Goal: Task Accomplishment & Management: Manage account settings

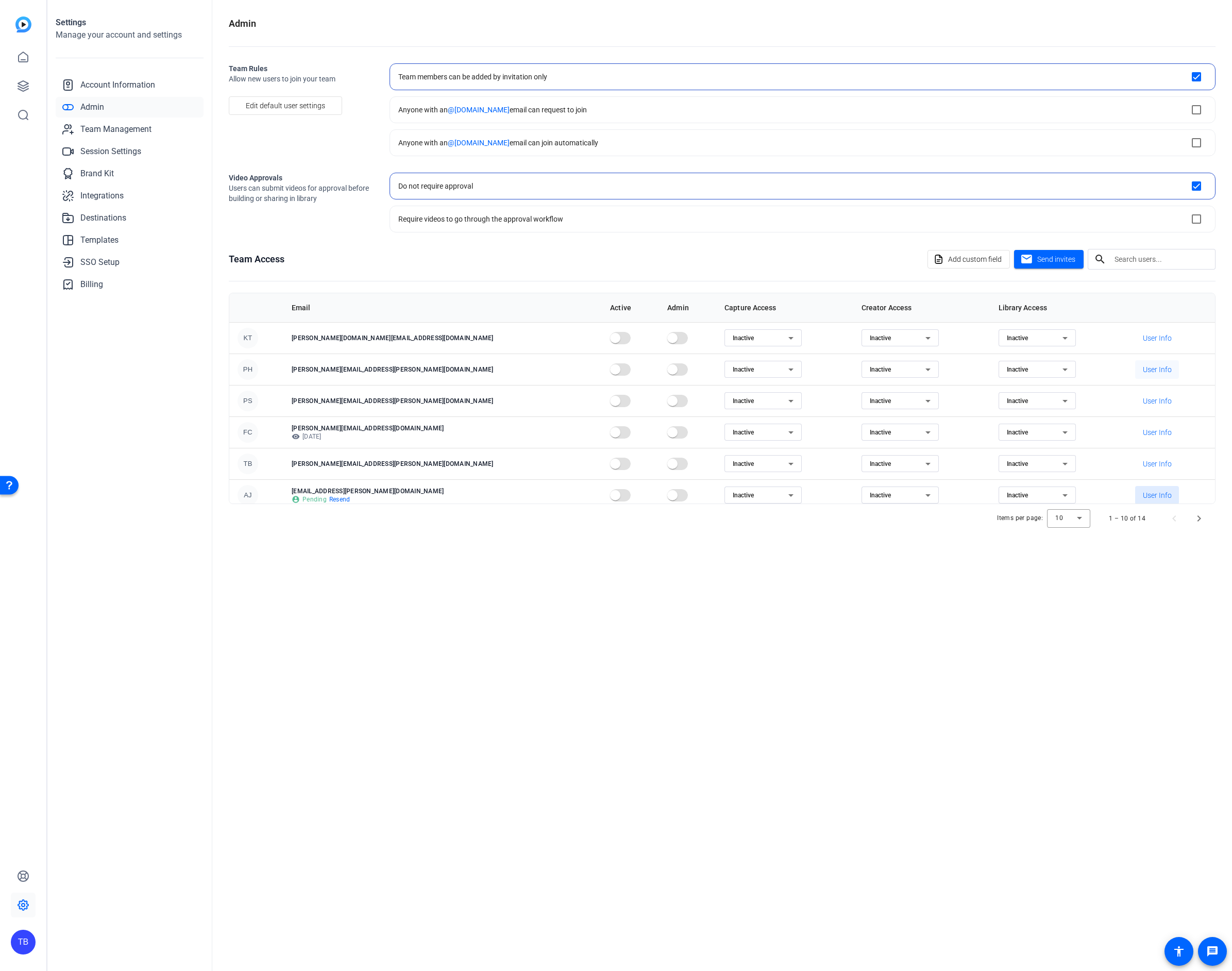
click at [1154, 370] on span "User Info" at bounding box center [1157, 369] width 29 height 11
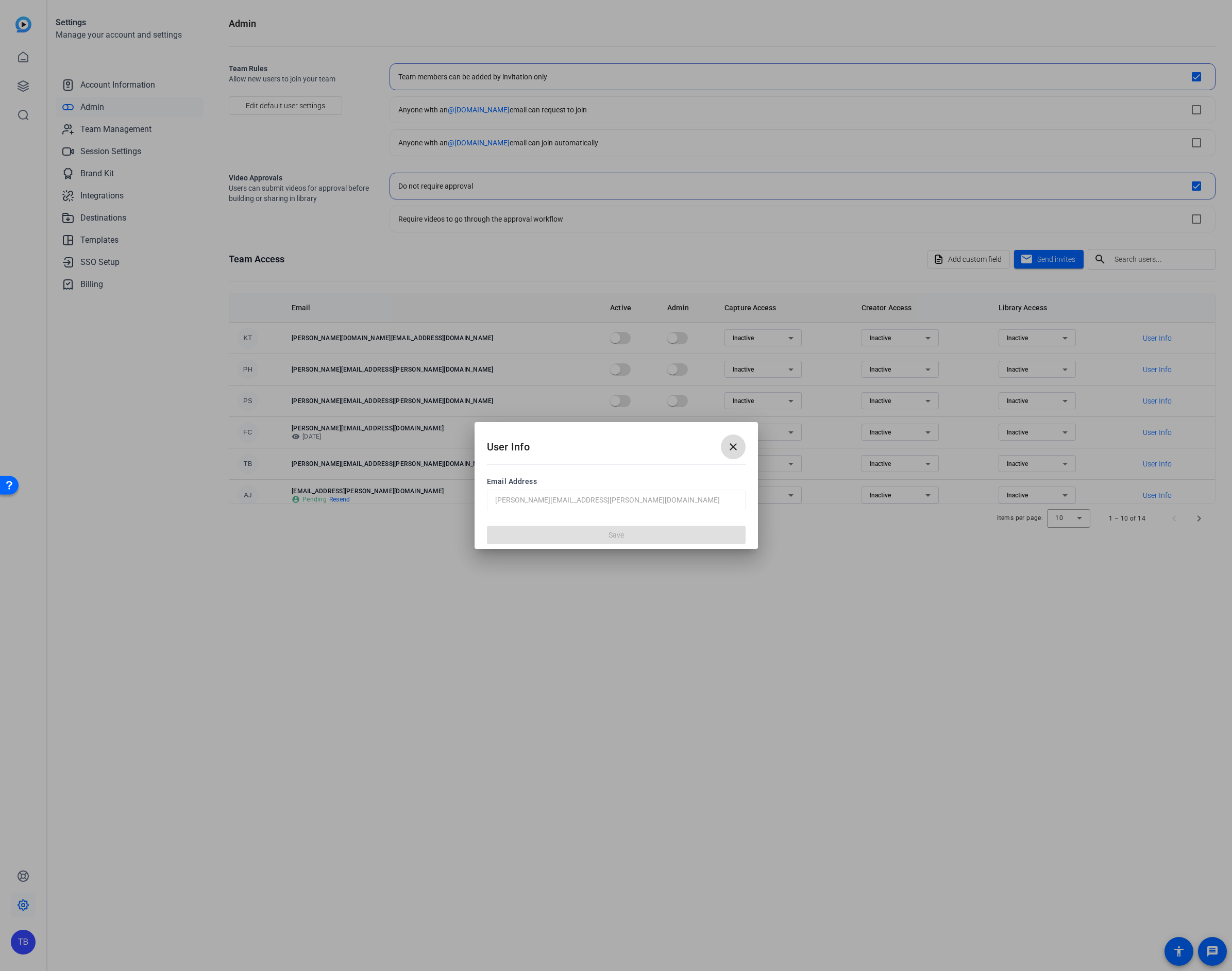
click at [737, 449] on mat-icon "close" at bounding box center [733, 446] width 12 height 12
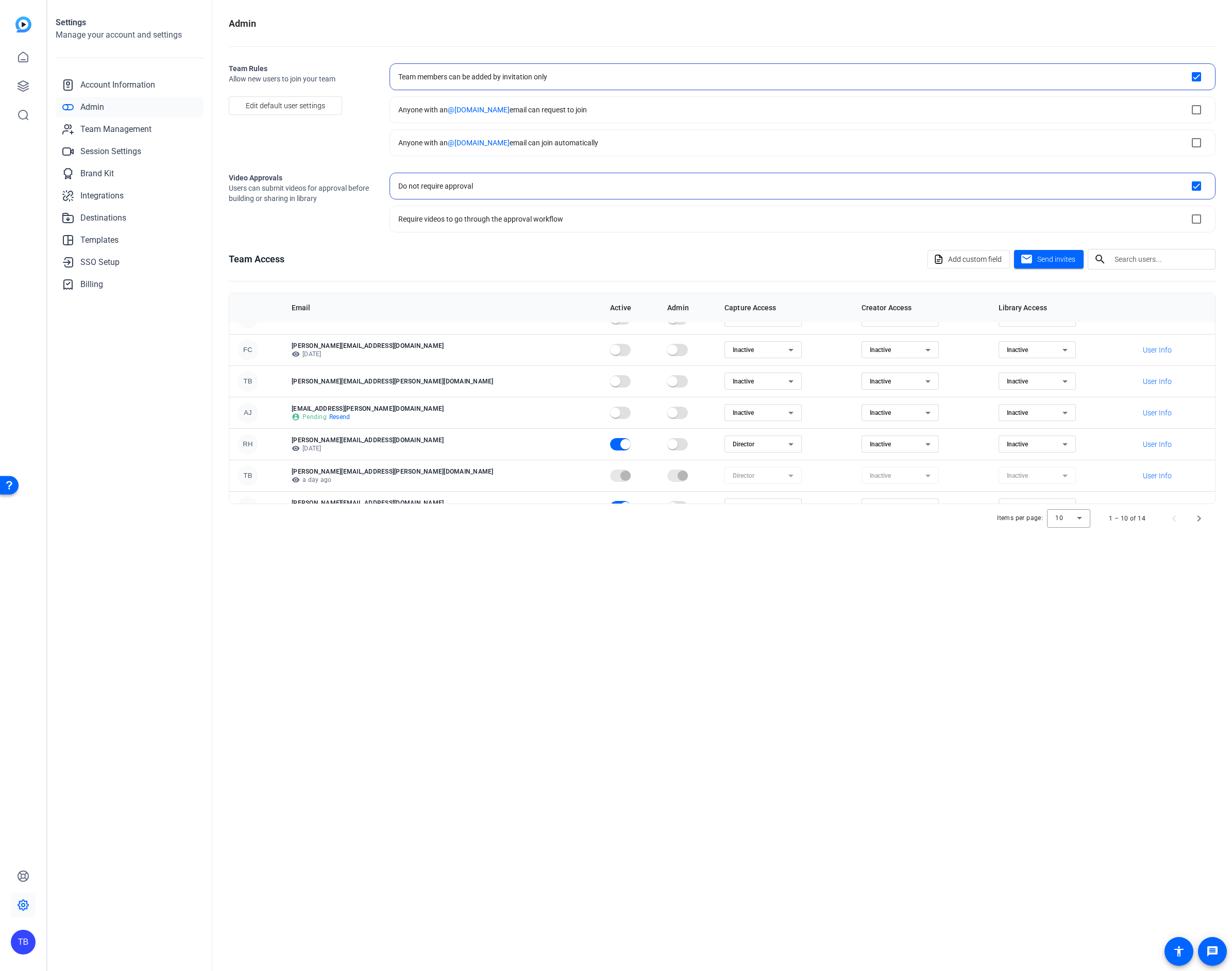
scroll to position [133, 0]
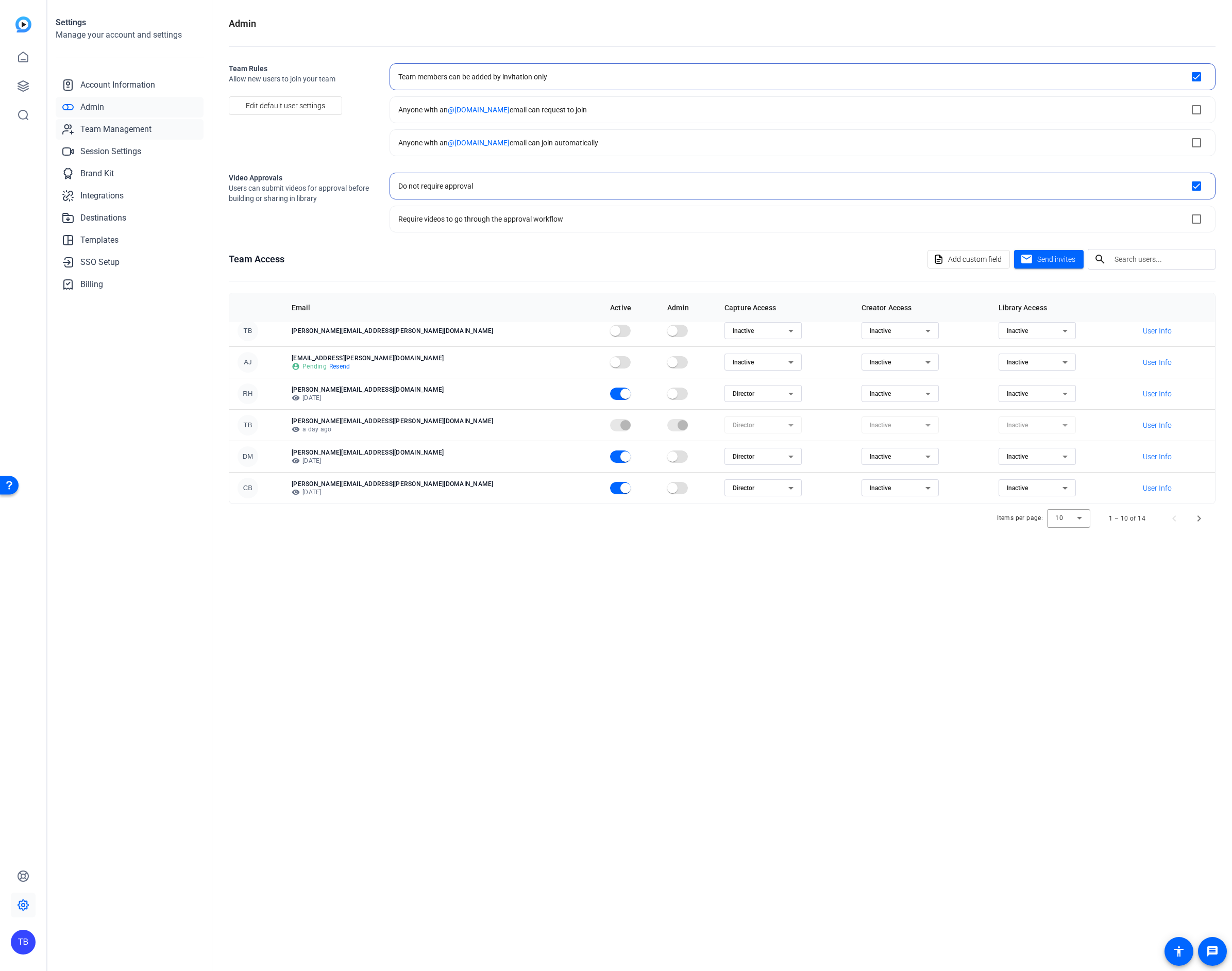
click at [139, 129] on span "Team Management" at bounding box center [116, 129] width 71 height 12
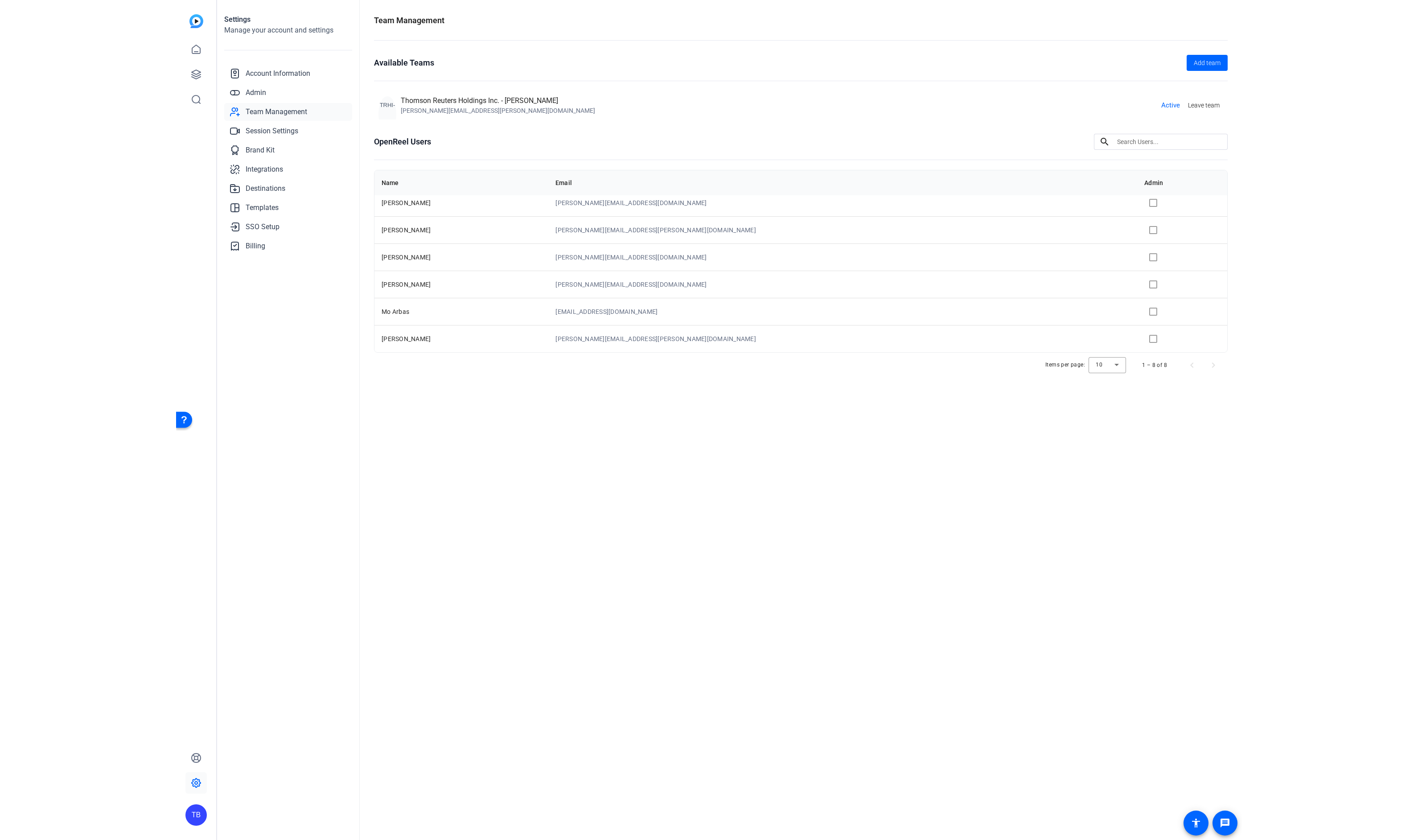
scroll to position [0, 0]
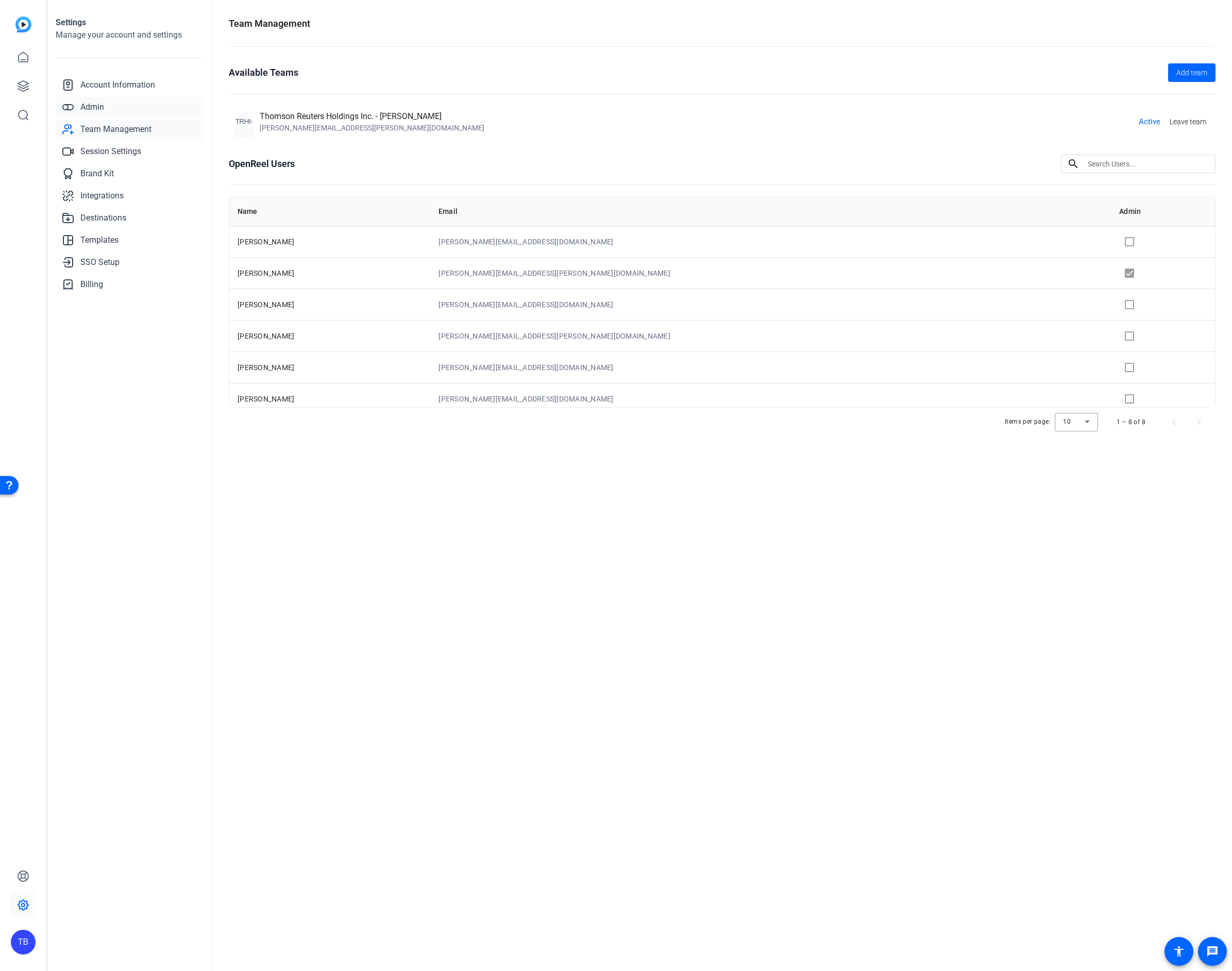
click at [80, 101] on span "Admin" at bounding box center [92, 107] width 24 height 12
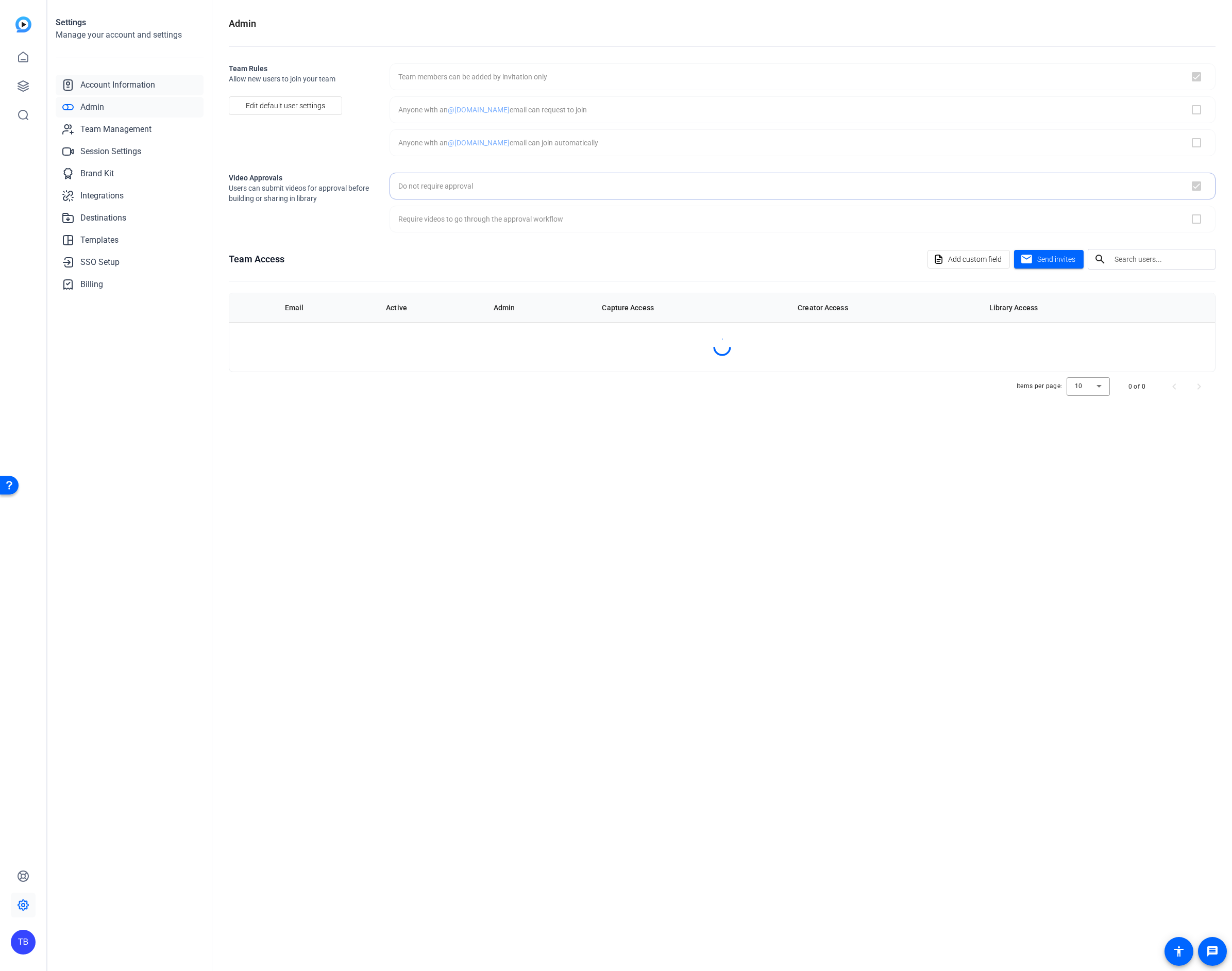
checkbox input "true"
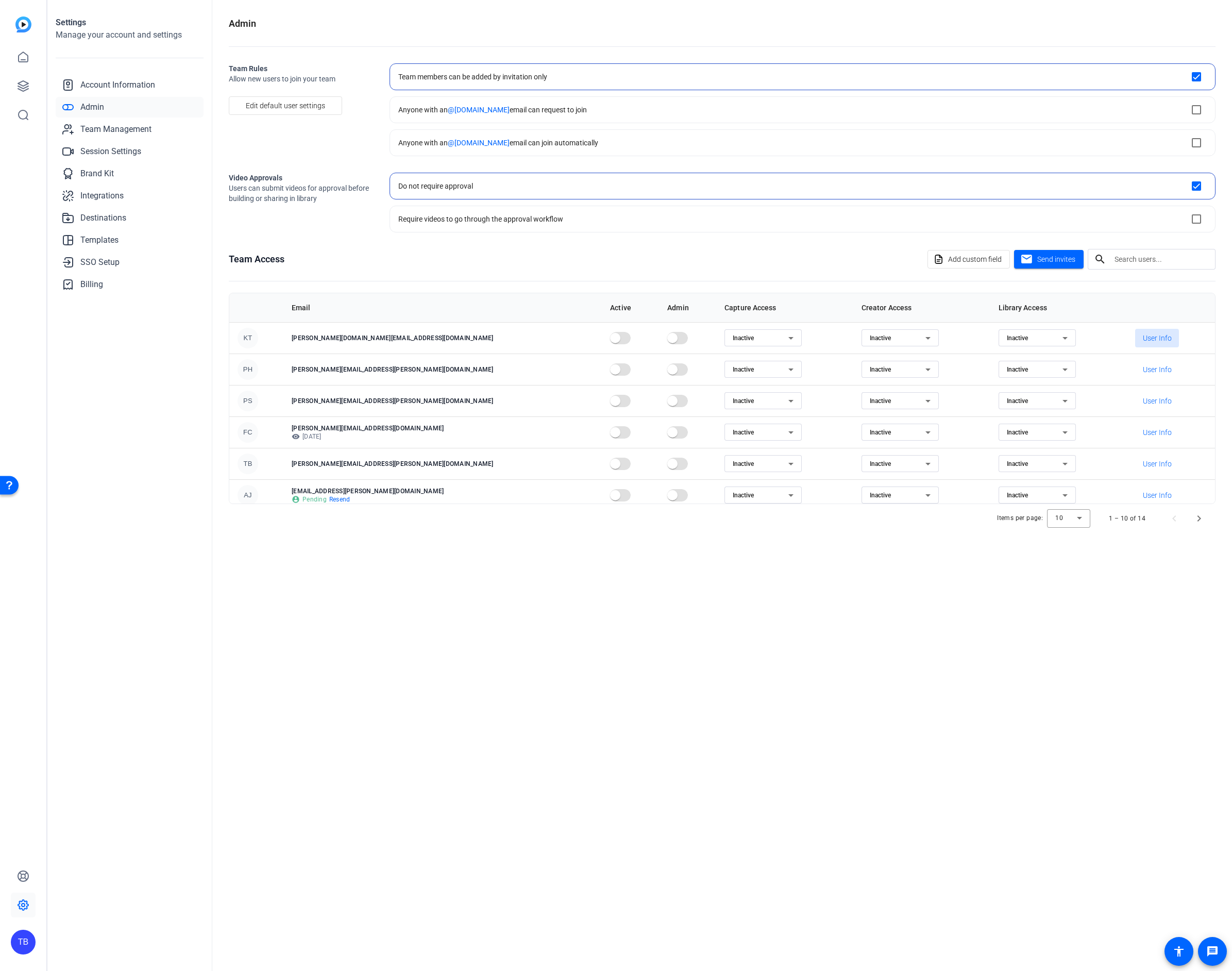
click at [1160, 333] on span at bounding box center [1157, 338] width 44 height 25
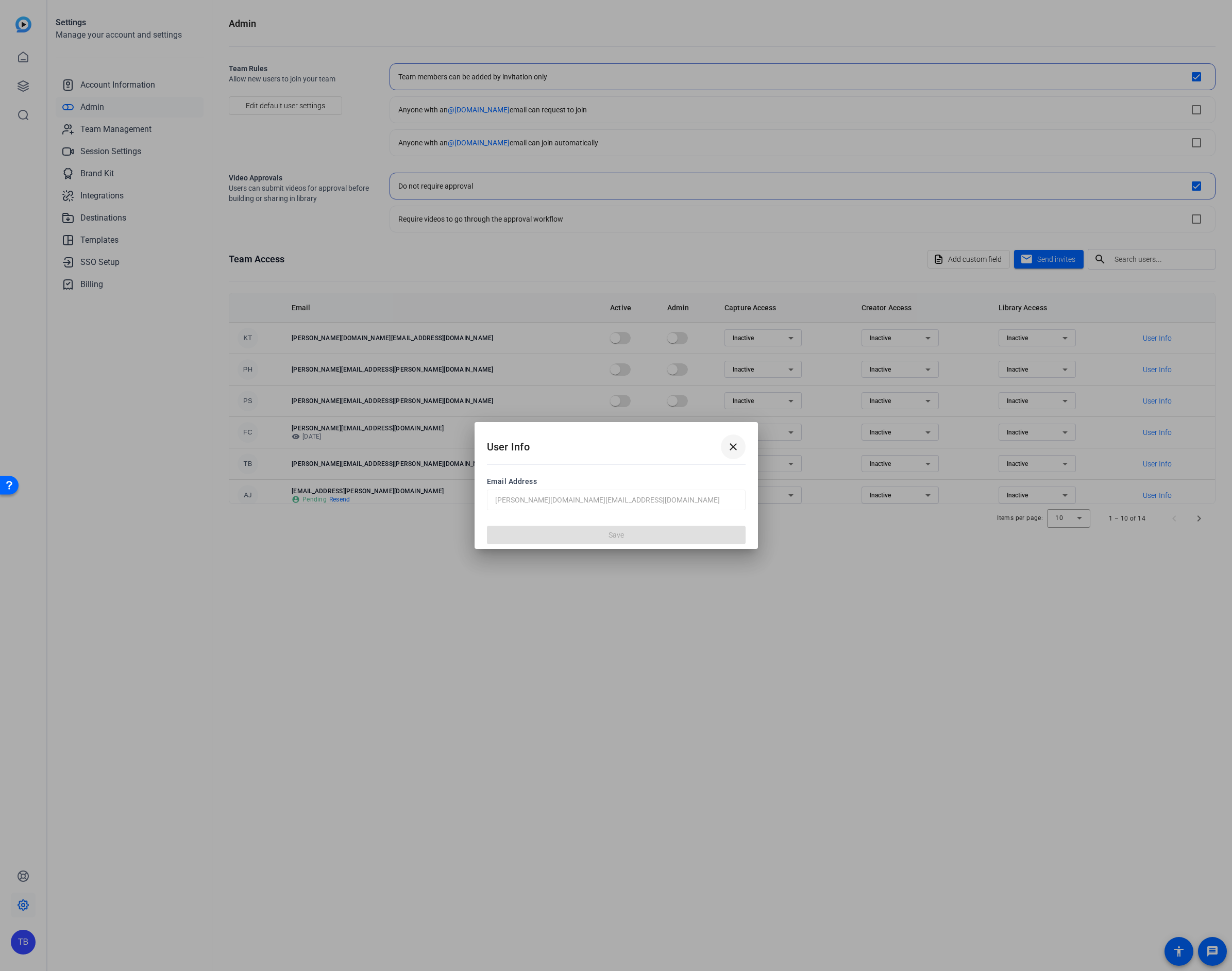
click at [733, 449] on mat-icon "close" at bounding box center [733, 446] width 12 height 12
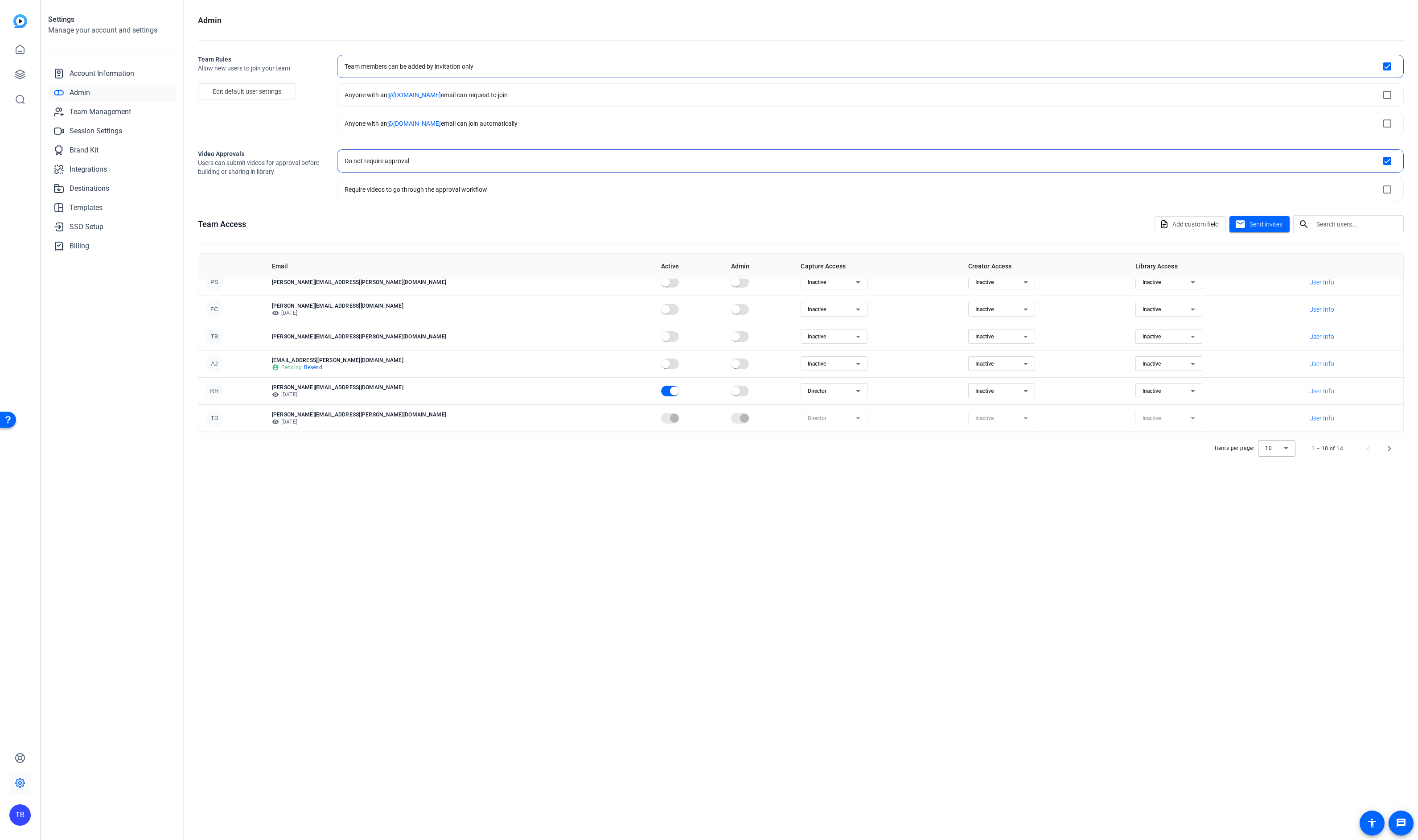
scroll to position [64, 0]
click at [1066, 390] on span "User Info" at bounding box center [1322, 392] width 25 height 9
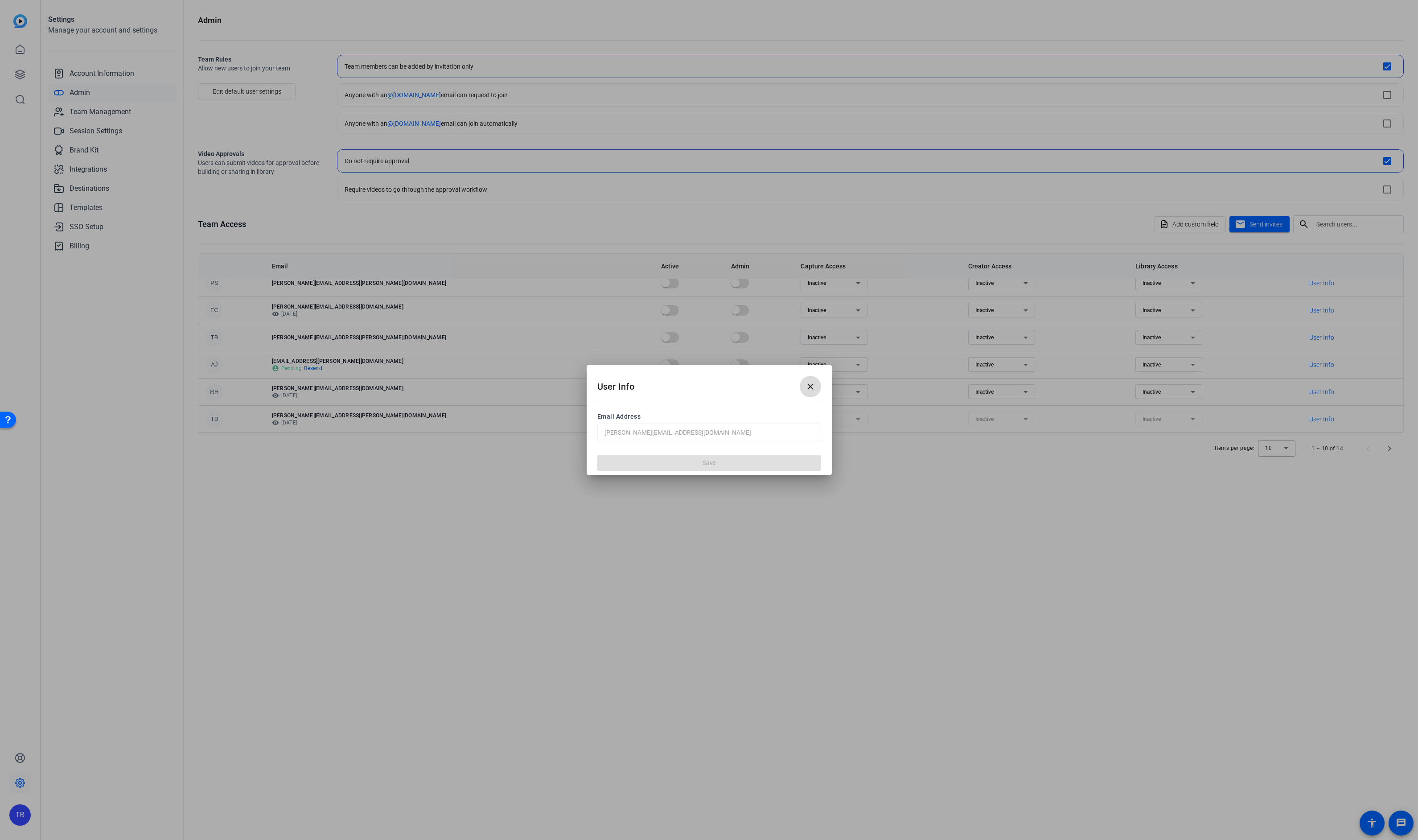
click at [816, 388] on span at bounding box center [810, 387] width 21 height 21
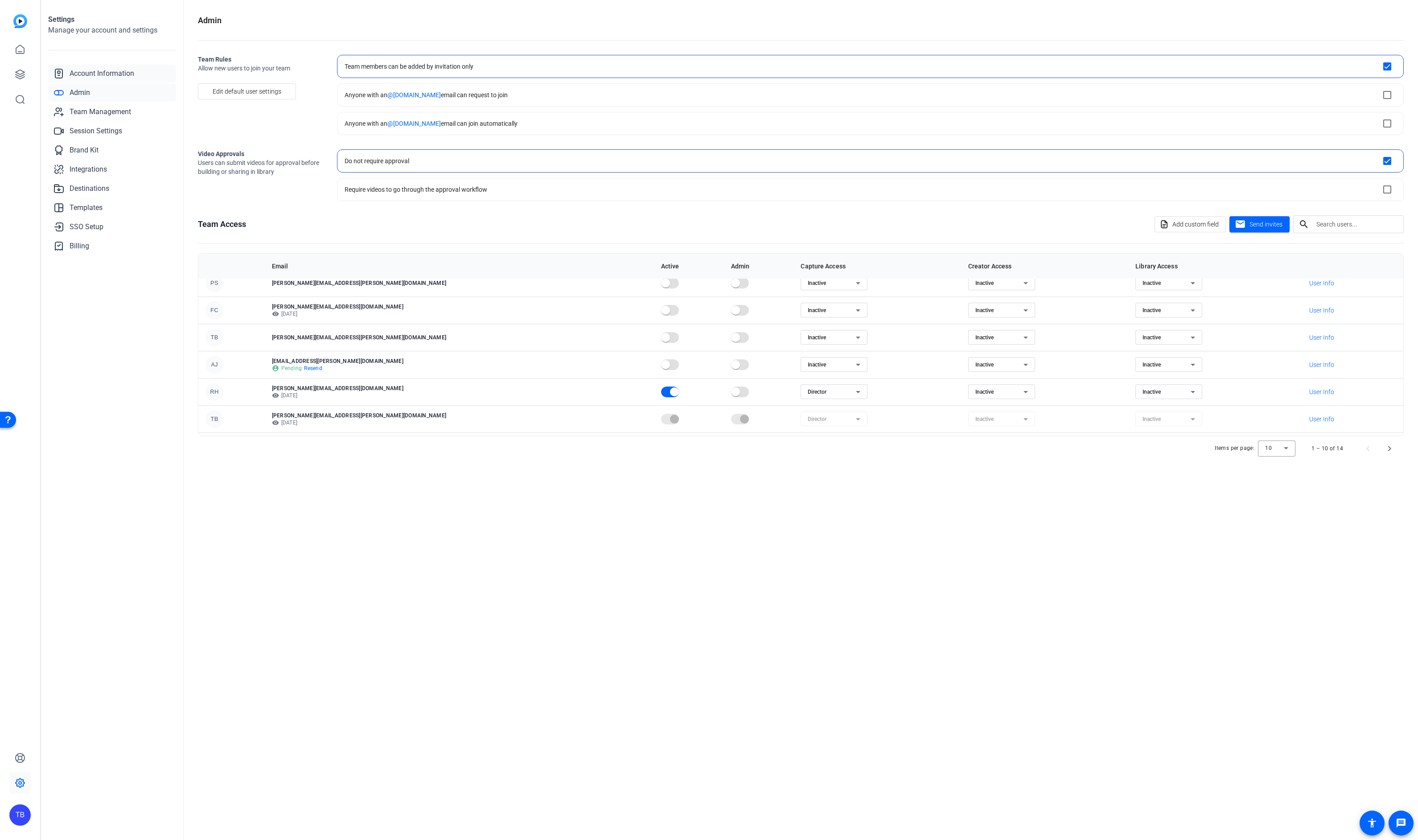
click at [97, 70] on span "Account Information" at bounding box center [102, 74] width 64 height 11
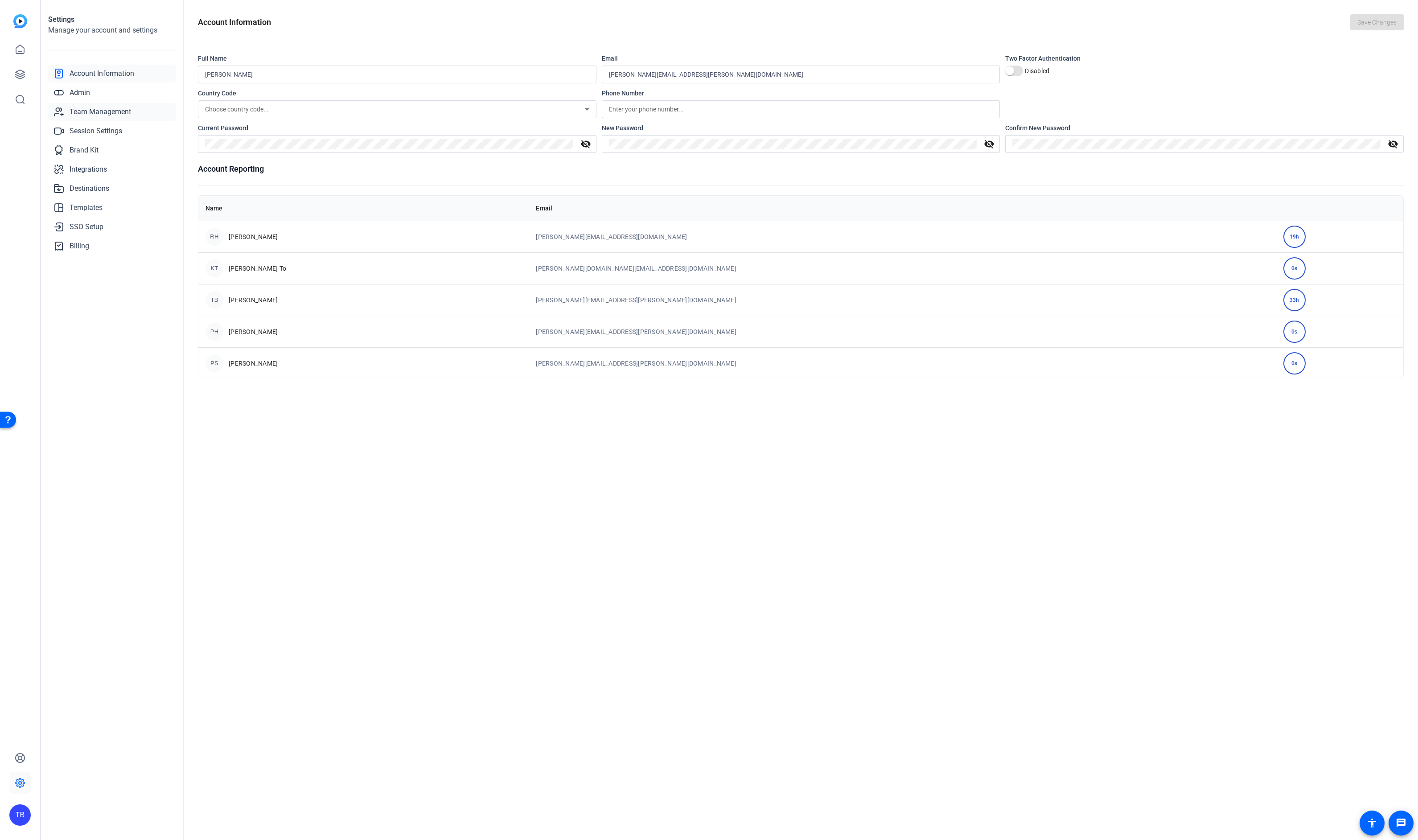
click at [93, 108] on span "Team Management" at bounding box center [100, 112] width 61 height 11
